Goal: Information Seeking & Learning: Learn about a topic

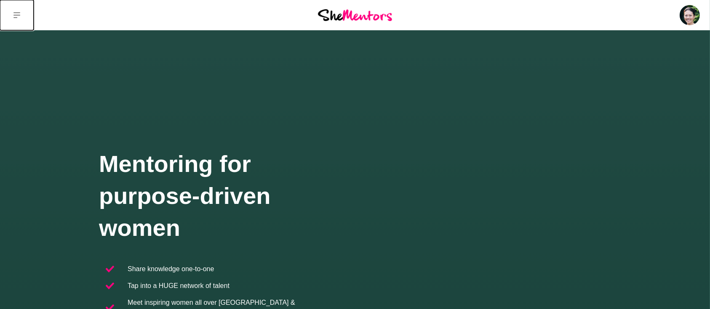
click at [18, 14] on icon at bounding box center [16, 15] width 7 height 7
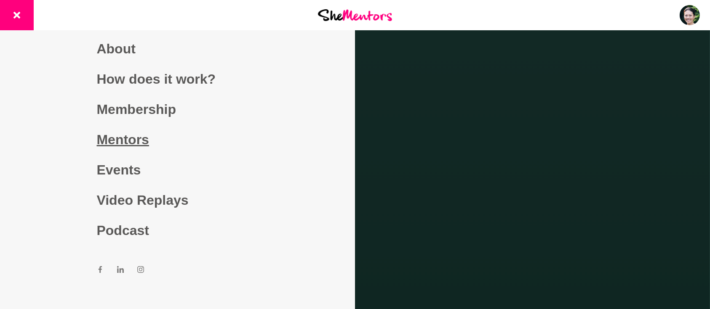
click at [117, 137] on link "Mentors" at bounding box center [178, 140] width 162 height 30
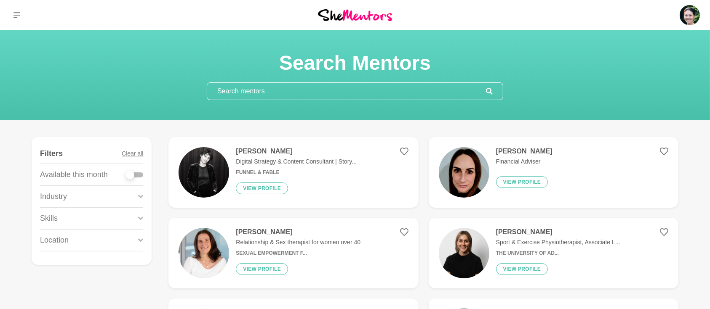
click at [243, 92] on input "text" at bounding box center [346, 91] width 279 height 17
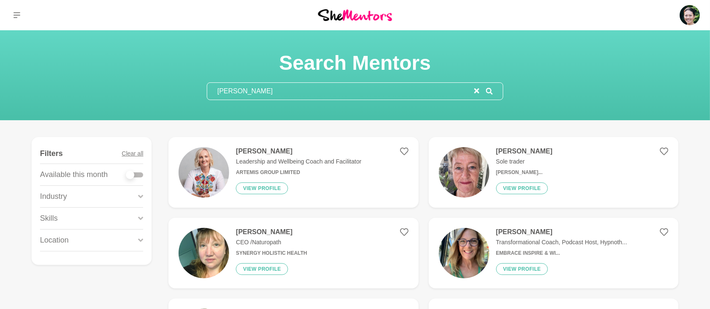
drag, startPoint x: 277, startPoint y: 96, endPoint x: 190, endPoint y: 91, distance: 87.7
click at [191, 93] on div "Search Mentors [PERSON_NAME]" at bounding box center [355, 76] width 690 height 50
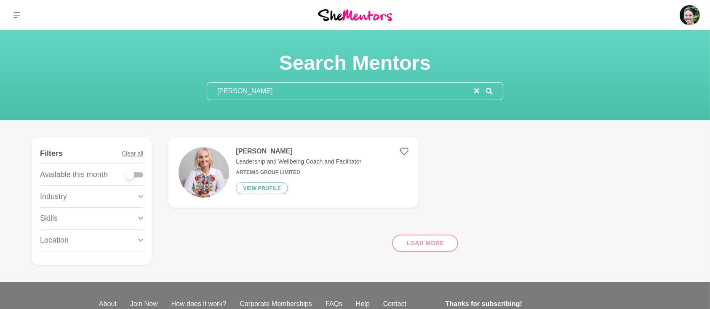
type input "[PERSON_NAME]"
drag, startPoint x: 263, startPoint y: 89, endPoint x: 203, endPoint y: 93, distance: 60.8
click at [203, 93] on section "Search Mentors Sue" at bounding box center [354, 76] width 323 height 50
click at [17, 16] on icon at bounding box center [16, 15] width 7 height 7
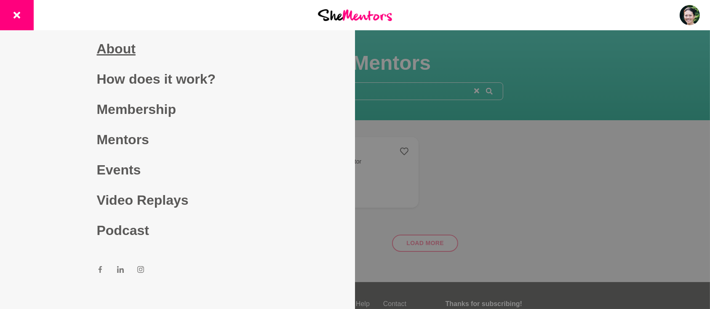
click at [110, 43] on link "About" at bounding box center [178, 49] width 162 height 30
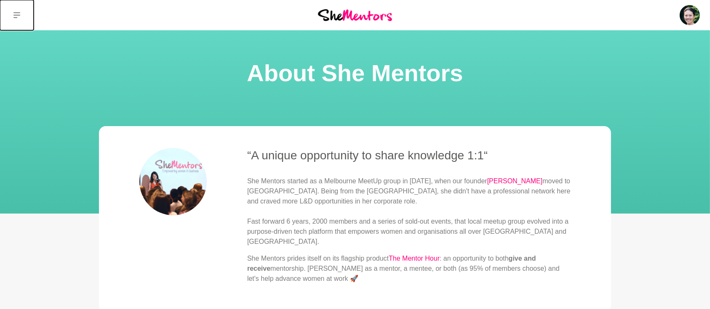
click at [20, 12] on button at bounding box center [17, 15] width 34 height 30
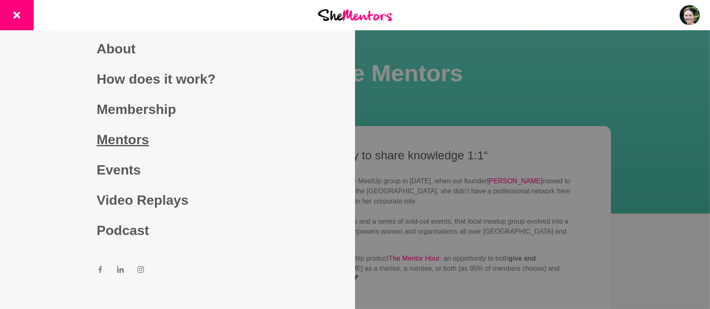
click at [131, 143] on link "Mentors" at bounding box center [178, 140] width 162 height 30
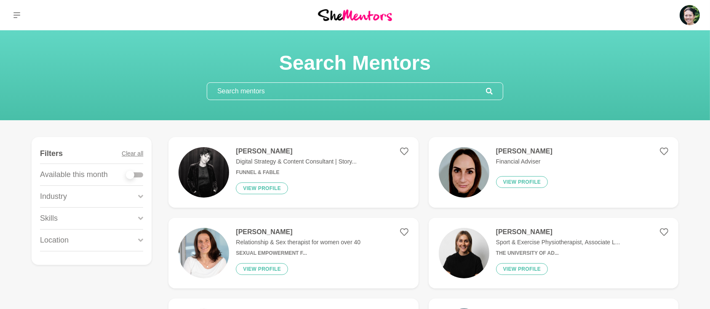
click at [296, 96] on input "text" at bounding box center [346, 91] width 279 height 17
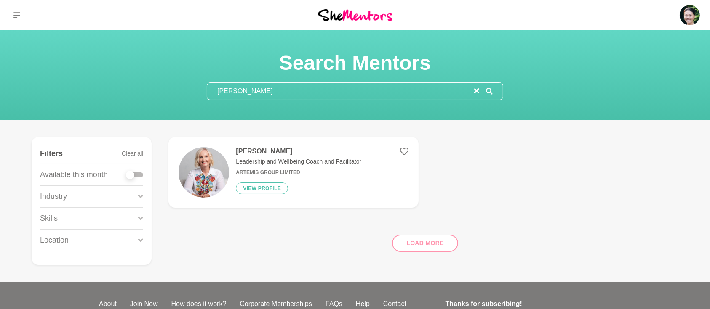
type input "[PERSON_NAME]"
click at [421, 237] on div "Load more" at bounding box center [423, 240] width 510 height 51
